Goal: Information Seeking & Learning: Learn about a topic

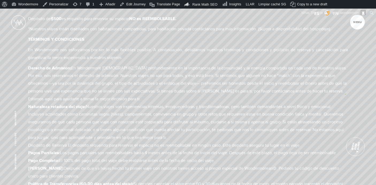
scroll to position [2720, 0]
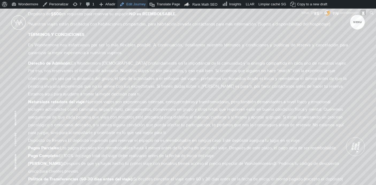
click at [134, 3] on link "Edit Journey" at bounding box center [133, 4] width 30 height 9
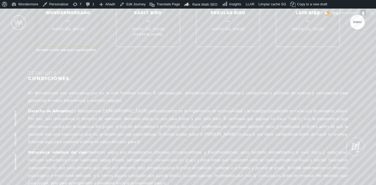
scroll to position [2634, 0]
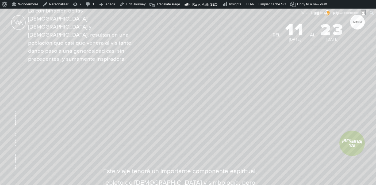
scroll to position [163, 0]
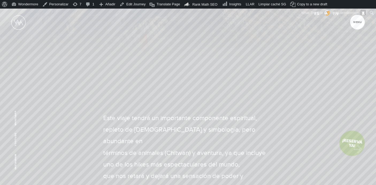
click at [355, 147] on link "¡Reservá Ya!" at bounding box center [352, 143] width 28 height 28
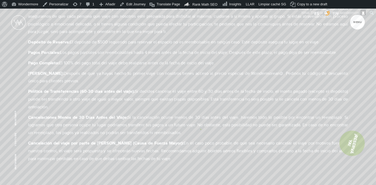
scroll to position [2814, 0]
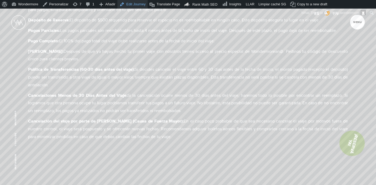
click at [138, 1] on link "Edit Journey" at bounding box center [133, 4] width 30 height 9
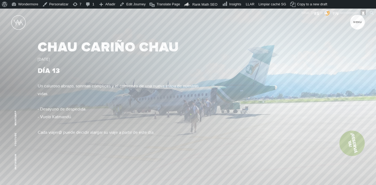
scroll to position [2247, 0]
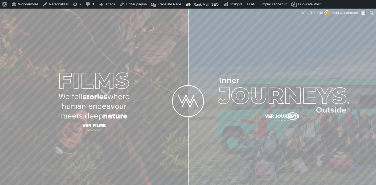
click at [293, 116] on span "Ver journeys" at bounding box center [282, 116] width 187 height 11
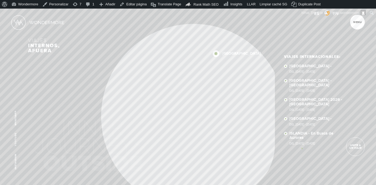
drag, startPoint x: 327, startPoint y: 150, endPoint x: 290, endPoint y: 146, distance: 36.3
click at [290, 146] on div "NEPAL 2026 [GEOGRAPHIC_DATA] [GEOGRAPHIC_DATA] [GEOGRAPHIC_DATA] [GEOGRAPHIC_DA…" at bounding box center [188, 111] width 320 height 174
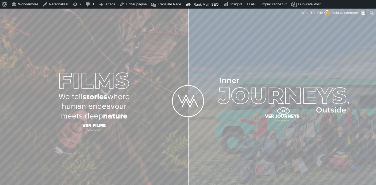
click at [285, 112] on span "Ver journeys" at bounding box center [282, 116] width 187 height 11
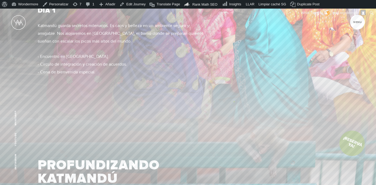
scroll to position [622, 0]
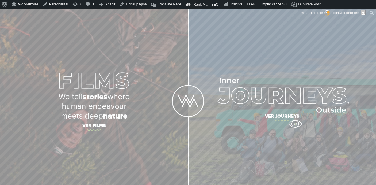
click at [293, 120] on span "Ver journeys" at bounding box center [282, 116] width 187 height 11
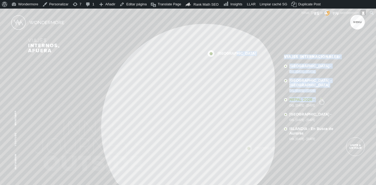
drag, startPoint x: 356, startPoint y: 97, endPoint x: 321, endPoint y: 98, distance: 35.1
click at [321, 98] on section "Viajes internos, afuera NEPAL 2026 NEPAL SUDÁFRICA NUEVA ZELANDA ISLANDIA NEPAL…" at bounding box center [188, 101] width 376 height 185
click at [346, 91] on ul "Viajes Internacionales: SUDÁFRICA - Del 23 OCT - 5 NOV 2025 NEPAL - NEPAL Del 1…" at bounding box center [316, 100] width 64 height 91
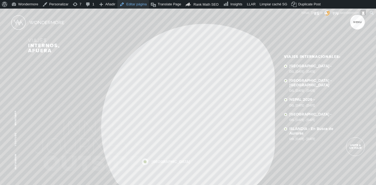
click at [135, 4] on link "Editar página" at bounding box center [134, 4] width 32 height 9
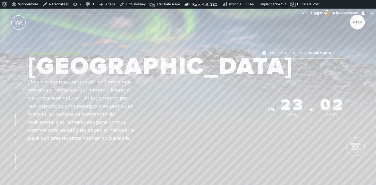
scroll to position [47, 0]
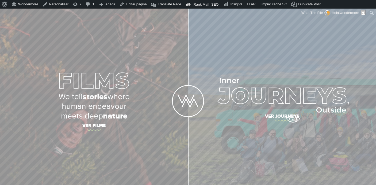
click at [293, 118] on span "Ver journeys" at bounding box center [282, 116] width 187 height 11
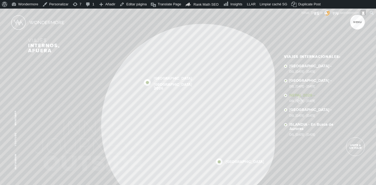
click at [300, 97] on link "NEPAL 2026 - Del [DATE] - [DATE]" at bounding box center [319, 97] width 59 height 9
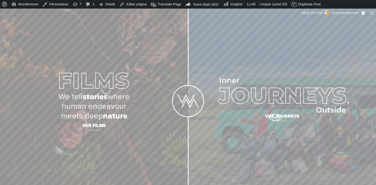
click at [276, 118] on span "Ver journeys" at bounding box center [282, 116] width 187 height 11
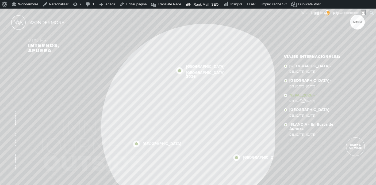
click at [303, 96] on link "NEPAL 2026 - Del 11 - 23 NOV 2026" at bounding box center [319, 97] width 59 height 9
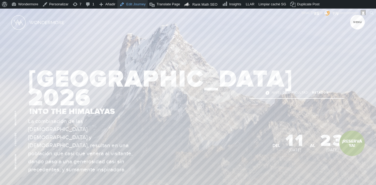
click at [130, 2] on link "Edit Journey" at bounding box center [133, 4] width 30 height 9
